Goal: Information Seeking & Learning: Find specific fact

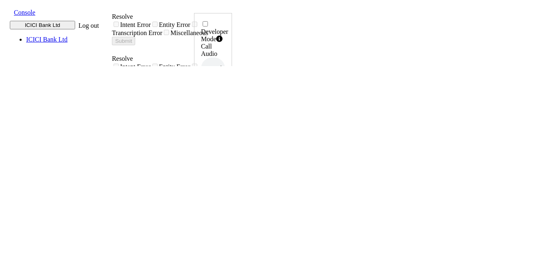
click at [7, 12] on span at bounding box center [7, 11] width 0 height 9
click at [228, 18] on div "call report" at bounding box center [299, 14] width 143 height 7
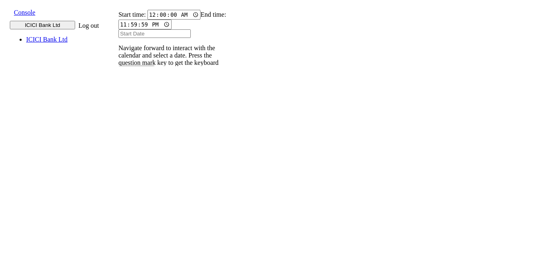
drag, startPoint x: 105, startPoint y: 3, endPoint x: 409, endPoint y: 20, distance: 304.1
click at [138, 108] on input "text" at bounding box center [124, 112] width 30 height 9
type input "9820583145"
click at [140, 38] on input "Start Date" at bounding box center [154, 33] width 72 height 9
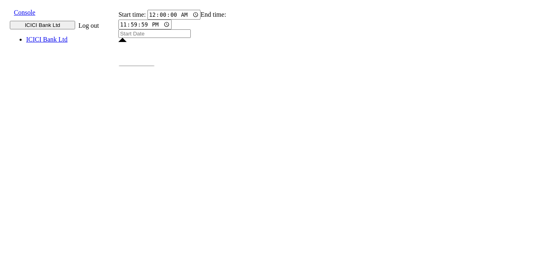
type input "14 Aug 2025"
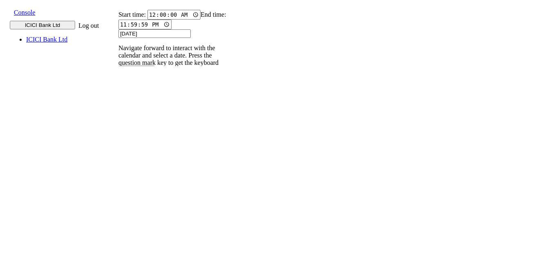
type input "14 Aug 2025"
click at [138, 108] on input "9820583145" at bounding box center [124, 112] width 30 height 9
click at [117, 118] on icon at bounding box center [114, 120] width 5 height 5
click at [142, 233] on p "004PHV..." at bounding box center [128, 236] width 27 height 7
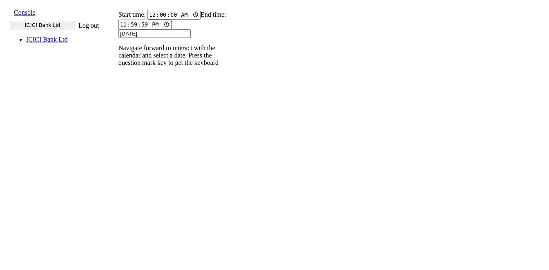
click at [142, 207] on p "004PHV..." at bounding box center [128, 210] width 27 height 7
click at [142, 180] on p "004PHV..." at bounding box center [128, 183] width 27 height 7
click at [138, 108] on input "9820583145" at bounding box center [124, 112] width 30 height 9
click at [117, 118] on icon at bounding box center [114, 120] width 5 height 5
click at [138, 108] on input "9820583145" at bounding box center [124, 112] width 30 height 9
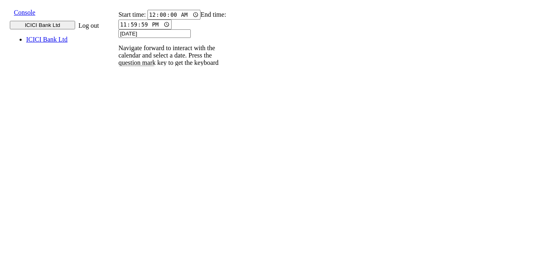
click at [117, 118] on icon at bounding box center [114, 120] width 5 height 5
click at [142, 267] on p "004PHV..." at bounding box center [128, 270] width 27 height 7
click at [142, 237] on p "004PHV..." at bounding box center [128, 240] width 27 height 7
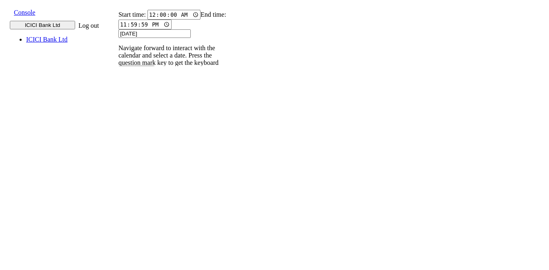
scroll to position [0, 0]
click at [153, 198] on td "004PHV..." at bounding box center [133, 211] width 40 height 26
click at [142, 207] on p "004PHV..." at bounding box center [128, 210] width 27 height 7
click at [142, 180] on p "004PHV..." at bounding box center [128, 183] width 27 height 7
click at [138, 108] on input "9820583145" at bounding box center [124, 112] width 30 height 9
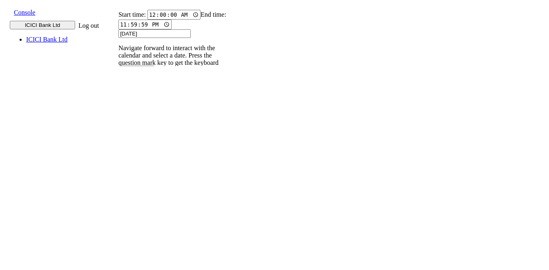
click at [117, 118] on icon at bounding box center [114, 120] width 5 height 5
click at [142, 213] on p "004PHV..." at bounding box center [128, 216] width 27 height 7
click at [142, 187] on p "004PHV..." at bounding box center [128, 190] width 27 height 7
click at [138, 108] on input "9820583145" at bounding box center [124, 112] width 30 height 9
click at [117, 118] on icon at bounding box center [114, 120] width 5 height 5
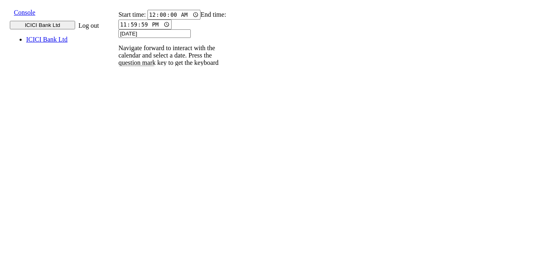
click at [138, 108] on input "9820583145" at bounding box center [124, 112] width 30 height 9
click at [117, 118] on icon at bounding box center [114, 120] width 5 height 5
click at [142, 266] on p "004PHV..." at bounding box center [128, 269] width 27 height 7
click at [142, 240] on p "004PHV..." at bounding box center [128, 243] width 27 height 7
click at [142, 213] on p "004PHV..." at bounding box center [128, 216] width 27 height 7
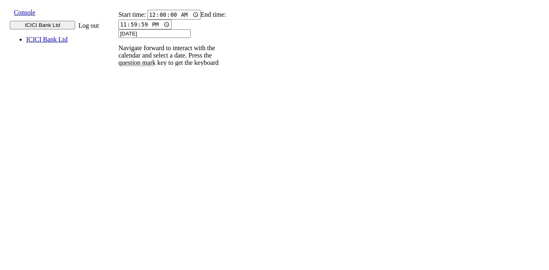
click at [142, 187] on p "004PHV..." at bounding box center [128, 190] width 27 height 7
click at [138, 108] on input "9820583145" at bounding box center [124, 112] width 30 height 9
click at [117, 118] on icon at bounding box center [114, 120] width 5 height 5
click at [138, 108] on input "9820583145" at bounding box center [124, 112] width 30 height 9
click at [117, 118] on icon at bounding box center [114, 120] width 5 height 5
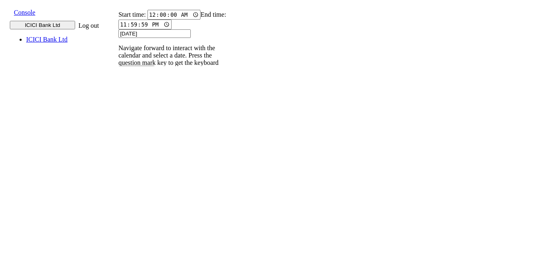
click at [142, 187] on p "004PHV..." at bounding box center [128, 190] width 27 height 7
click at [138, 108] on input "9820583145" at bounding box center [124, 112] width 30 height 9
click at [117, 118] on icon at bounding box center [114, 120] width 5 height 5
click at [142, 187] on p "004PHV..." at bounding box center [128, 190] width 27 height 7
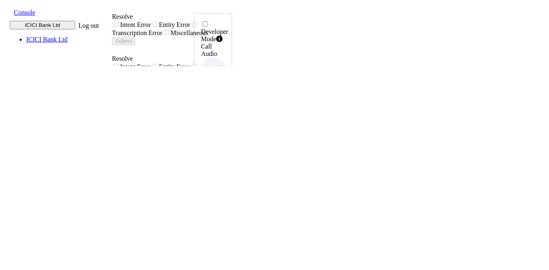
click at [226, 162] on icon at bounding box center [223, 165] width 6 height 7
drag, startPoint x: 491, startPoint y: 180, endPoint x: 519, endPoint y: 183, distance: 27.9
copy h6 "11:49:51"
click at [226, 162] on icon at bounding box center [223, 165] width 6 height 7
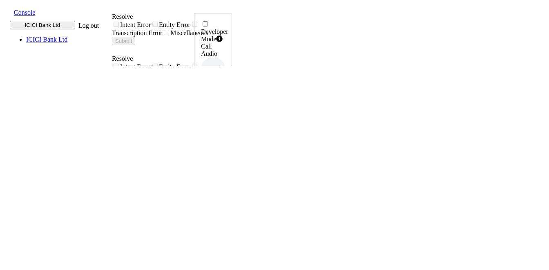
drag, startPoint x: 492, startPoint y: 180, endPoint x: 518, endPoint y: 184, distance: 26.4
copy h6 "11:52:26"
click at [226, 162] on icon at bounding box center [223, 165] width 6 height 7
drag, startPoint x: 493, startPoint y: 180, endPoint x: 520, endPoint y: 183, distance: 27.5
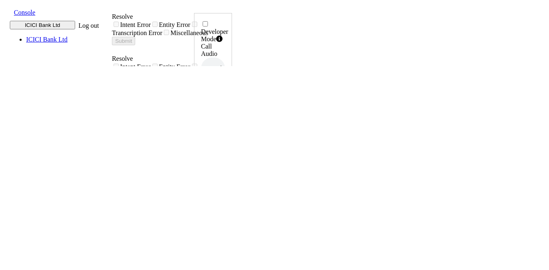
copy h6 "11:58:19"
click at [226, 162] on icon at bounding box center [223, 165] width 6 height 7
drag, startPoint x: 493, startPoint y: 183, endPoint x: 520, endPoint y: 180, distance: 27.1
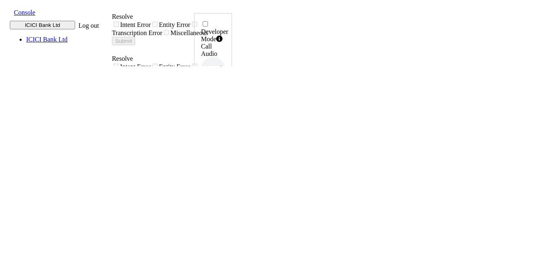
copy h6 "12:18:33"
click at [226, 162] on icon at bounding box center [223, 165] width 6 height 7
drag, startPoint x: 494, startPoint y: 181, endPoint x: 518, endPoint y: 180, distance: 24.5
copy h6 "12:23:10"
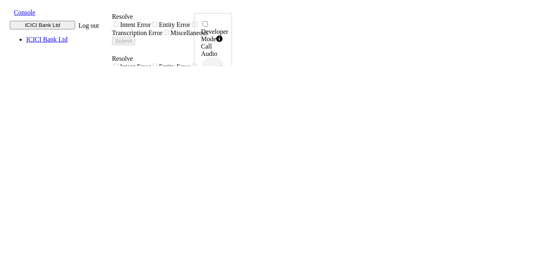
click at [226, 162] on icon at bounding box center [223, 165] width 6 height 7
drag, startPoint x: 493, startPoint y: 178, endPoint x: 518, endPoint y: 180, distance: 25.4
copy h6 "12:26:12"
click at [226, 162] on icon at bounding box center [223, 165] width 6 height 7
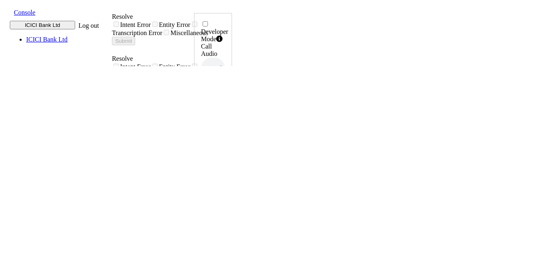
drag, startPoint x: 493, startPoint y: 181, endPoint x: 520, endPoint y: 182, distance: 26.6
copy h6 "12:28:44"
click at [226, 162] on icon at bounding box center [223, 165] width 6 height 7
drag, startPoint x: 491, startPoint y: 178, endPoint x: 519, endPoint y: 181, distance: 28.8
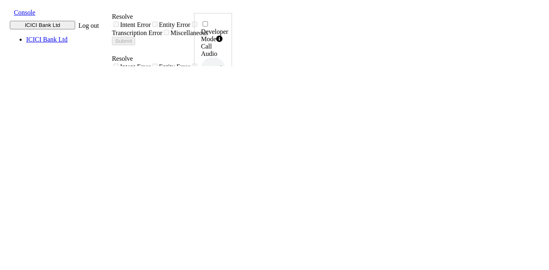
click at [232, 181] on div "Developer Mode Call Audio 0.5x 1x 1.5x 2x 4x UUID 004PHVNLISC4RCDM ... Phone Nu…" at bounding box center [213, 274] width 38 height 522
copy h6 "12:31:32"
click at [226, 162] on icon at bounding box center [223, 165] width 6 height 7
drag, startPoint x: 491, startPoint y: 183, endPoint x: 519, endPoint y: 182, distance: 28.2
click at [232, 182] on div "Developer Mode Call Audio 0.5x 1x 1.5x 2x 4x UUID 004PHVNLISC4RCDM ... Phone Nu…" at bounding box center [213, 274] width 38 height 522
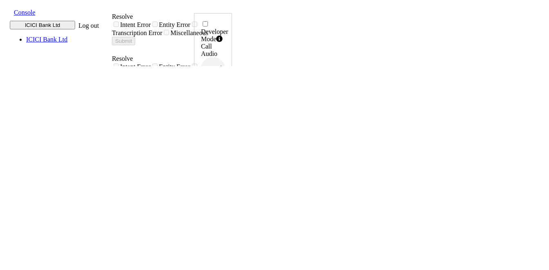
copy h6 "12:38:30"
click at [226, 162] on icon at bounding box center [223, 165] width 6 height 7
drag, startPoint x: 492, startPoint y: 182, endPoint x: 520, endPoint y: 183, distance: 27.8
copy h6 "12:42:20"
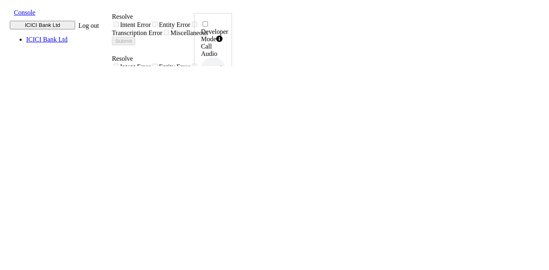
click at [226, 162] on icon at bounding box center [223, 165] width 6 height 7
drag, startPoint x: 492, startPoint y: 182, endPoint x: 520, endPoint y: 182, distance: 28.2
click at [232, 182] on div "Developer Mode Call Audio 0.5x 1x 1.5x 2x 4x UUID 004PHVNLISC4RCDM ... Phone Nu…" at bounding box center [213, 274] width 38 height 522
copy h6 "12:45:44"
click at [226, 162] on icon at bounding box center [223, 165] width 6 height 7
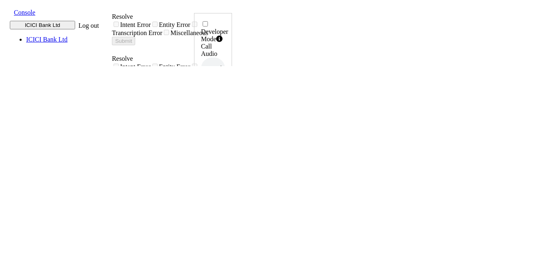
drag, startPoint x: 491, startPoint y: 183, endPoint x: 520, endPoint y: 183, distance: 29.0
click at [232, 183] on div "Developer Mode Call Audio 0.5x 1x 1.5x 2x 4x UUID 004PHVNLISC4RCDM ... Phone Nu…" at bounding box center [213, 269] width 38 height 512
copy h6 "12:51:12"
click at [226, 162] on icon at bounding box center [223, 165] width 6 height 7
drag, startPoint x: 493, startPoint y: 179, endPoint x: 519, endPoint y: 184, distance: 26.5
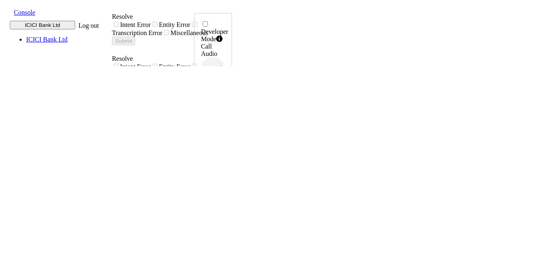
copy h6 "13:06:25"
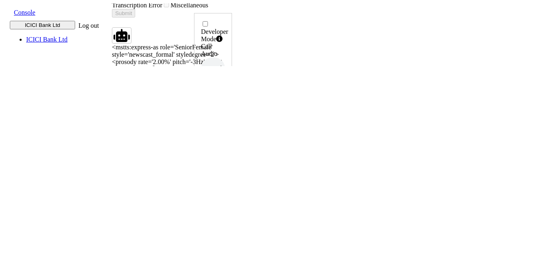
click at [226, 162] on icon at bounding box center [223, 165] width 6 height 7
drag, startPoint x: 491, startPoint y: 180, endPoint x: 519, endPoint y: 182, distance: 27.4
click at [232, 182] on div "Developer Mode Call Audio 0.5x 1x 1.5x 2x 4x UUID 004PHVNLISC4RCDM ... Phone Nu…" at bounding box center [213, 274] width 38 height 522
copy h6 "13:15:04"
